Goal: Transaction & Acquisition: Purchase product/service

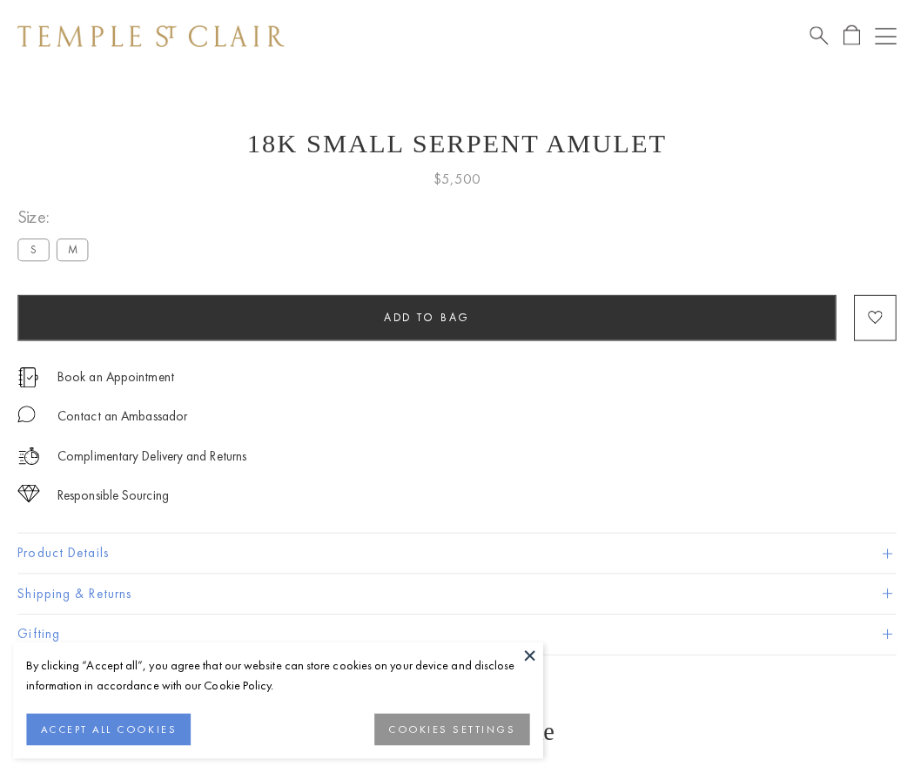
scroll to position [70, 0]
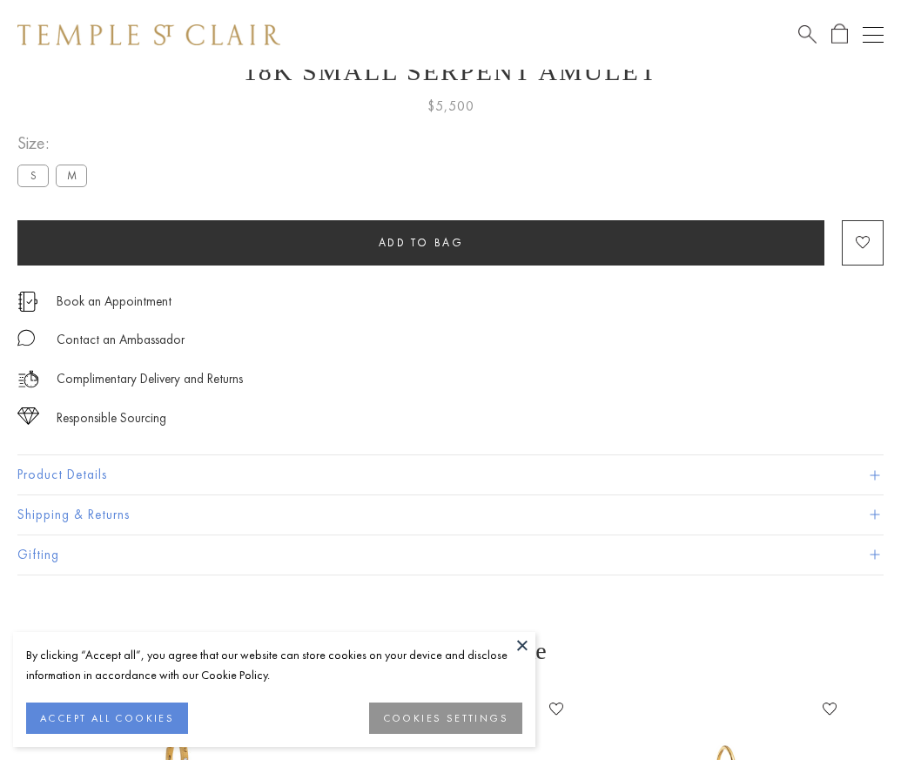
click at [420, 242] on span "Add to bag" at bounding box center [421, 242] width 85 height 15
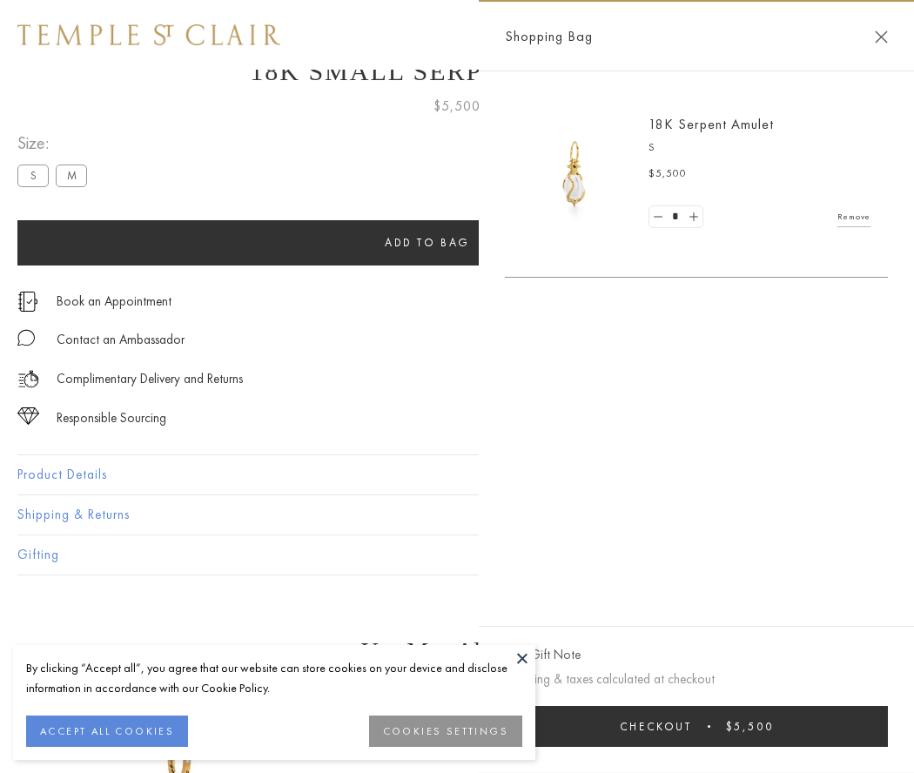
click at [728, 726] on button "Checkout $5,500" at bounding box center [696, 726] width 383 height 41
